Goal: Transaction & Acquisition: Purchase product/service

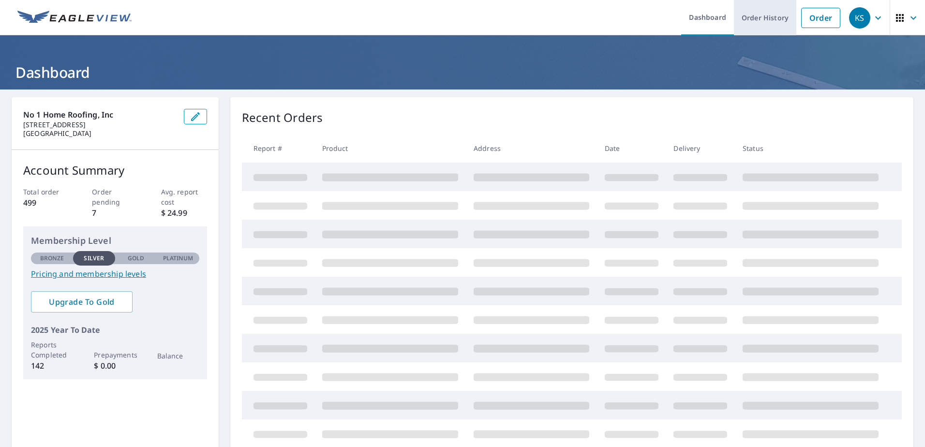
drag, startPoint x: 820, startPoint y: 24, endPoint x: 785, endPoint y: 30, distance: 35.3
click at [820, 24] on link "Order" at bounding box center [820, 18] width 39 height 20
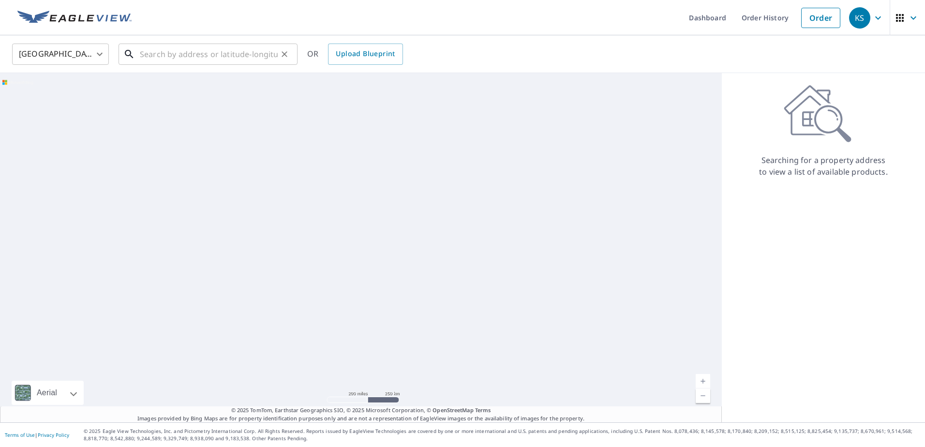
click at [161, 55] on input "text" at bounding box center [209, 54] width 138 height 27
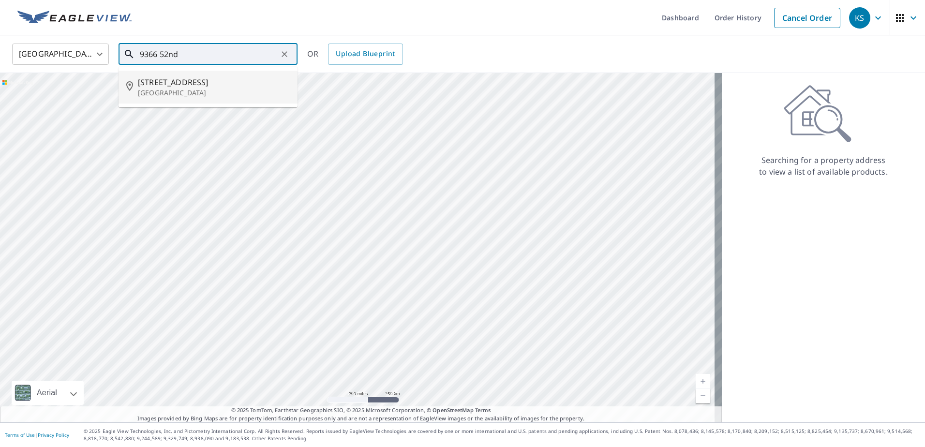
click at [165, 85] on span "[STREET_ADDRESS]" at bounding box center [214, 82] width 152 height 12
type input "[STREET_ADDRESS]"
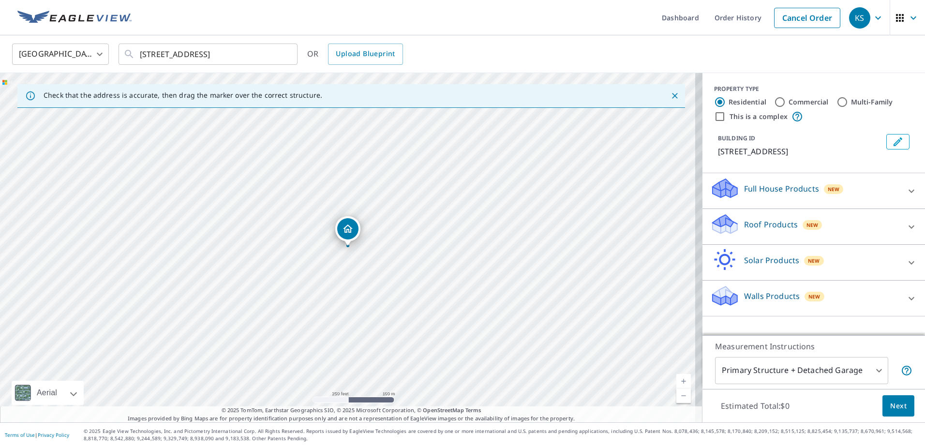
click at [906, 225] on icon at bounding box center [912, 227] width 12 height 12
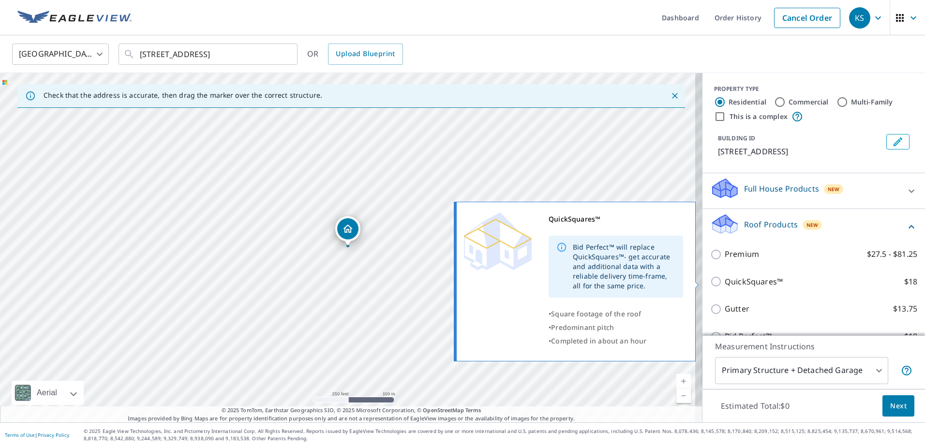
click at [715, 279] on input "QuickSquares™ $18" at bounding box center [717, 282] width 15 height 12
checkbox input "true"
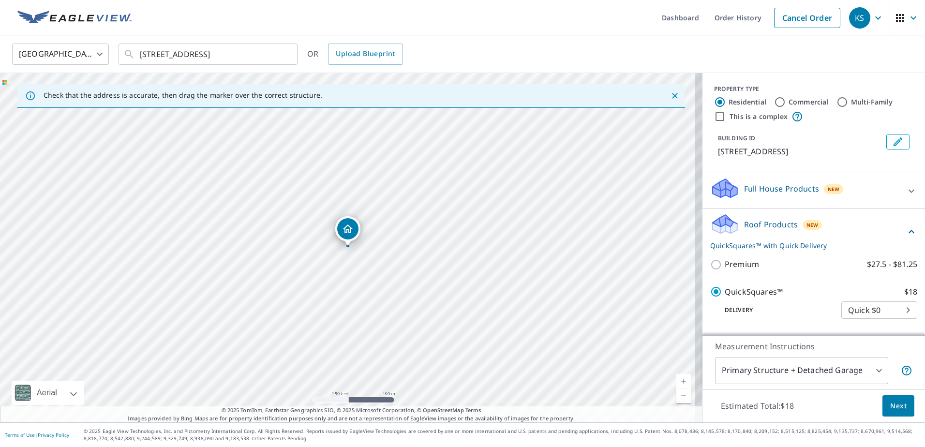
click at [895, 398] on button "Next" at bounding box center [899, 406] width 32 height 22
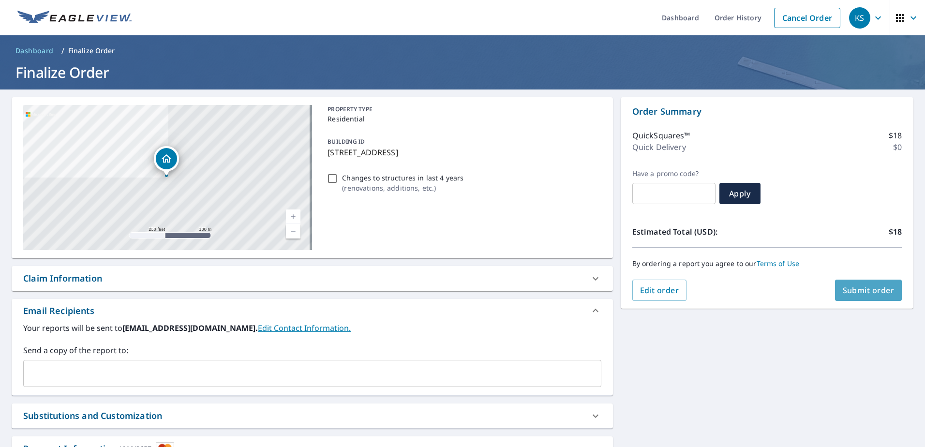
click at [846, 293] on span "Submit order" at bounding box center [869, 290] width 52 height 11
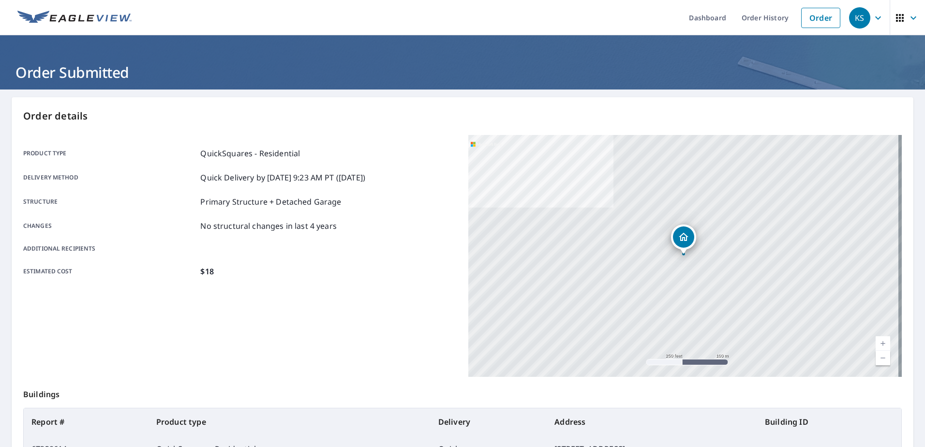
scroll to position [122, 0]
